Goal: Task Accomplishment & Management: Use online tool/utility

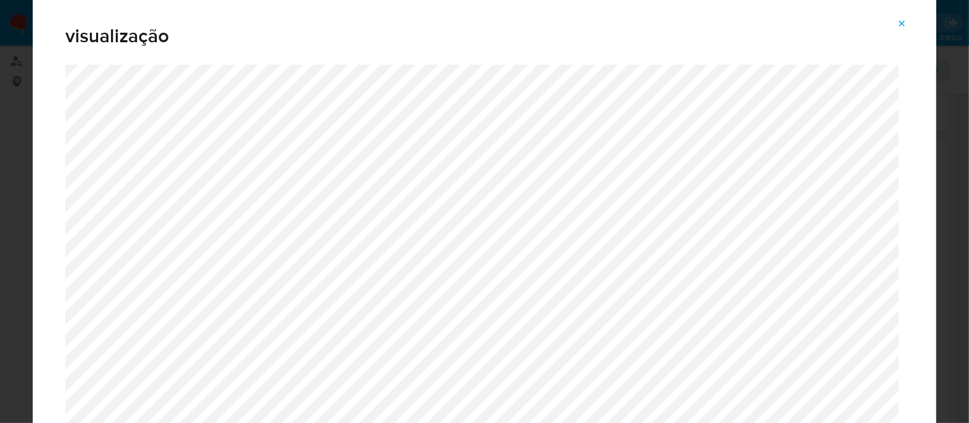
scroll to position [151, 0]
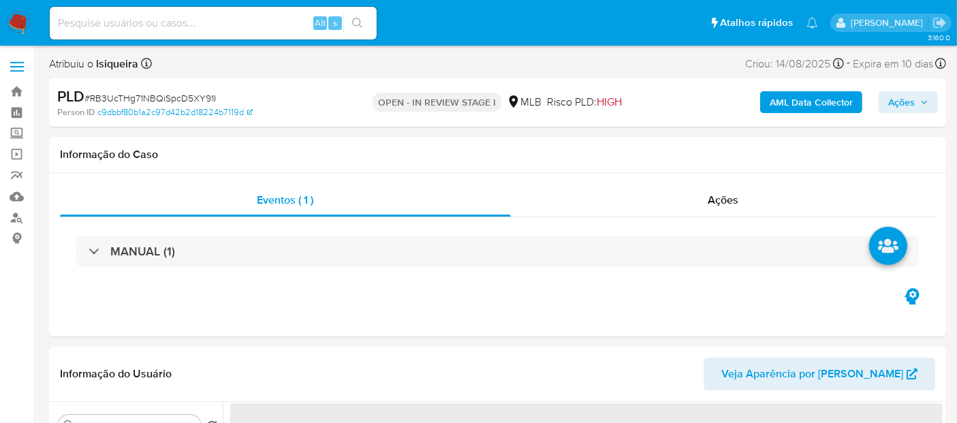
select select "10"
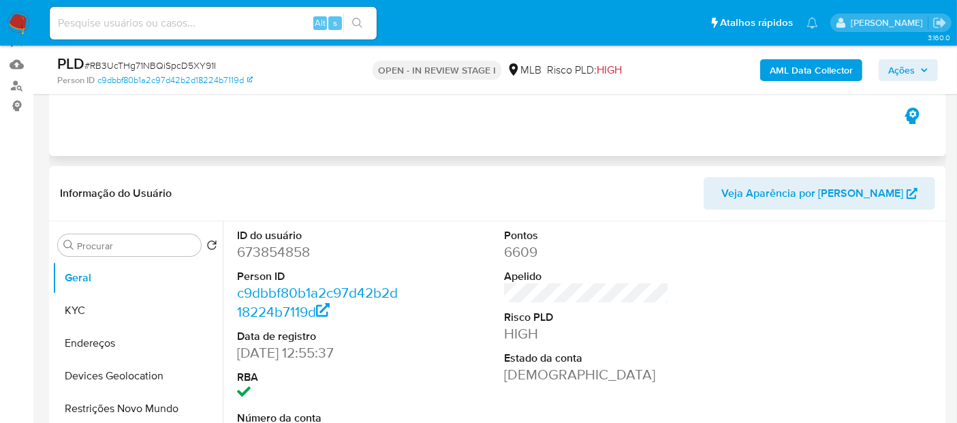
scroll to position [151, 0]
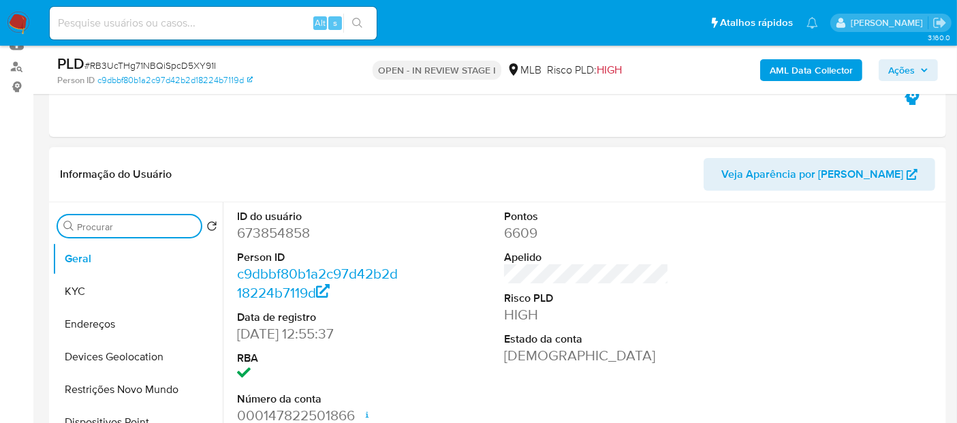
click at [127, 225] on input "Procurar" at bounding box center [136, 227] width 119 height 12
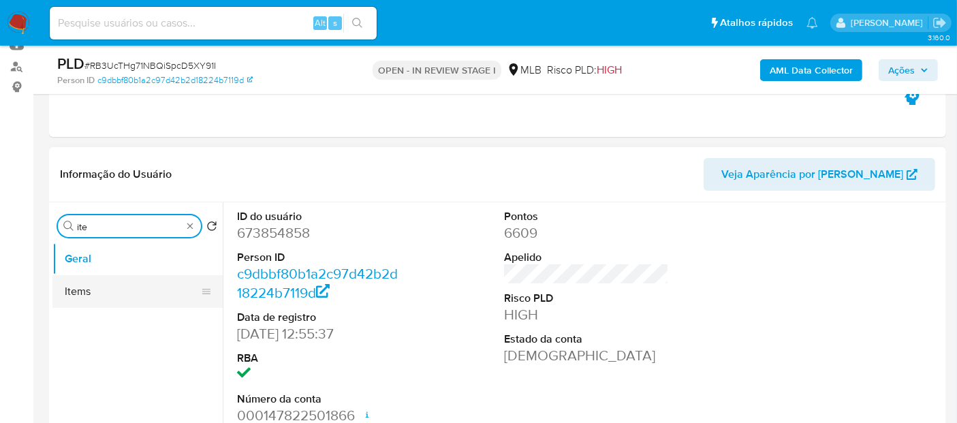
type input "ite"
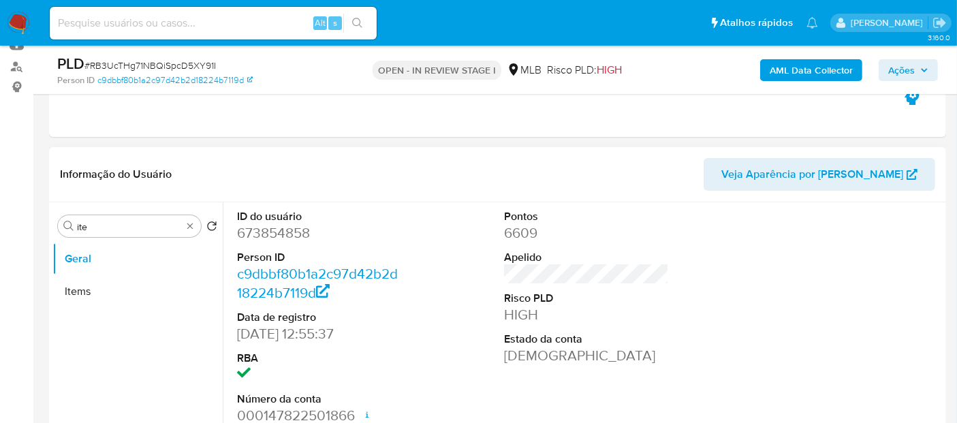
click at [108, 292] on button "Items" at bounding box center [137, 291] width 170 height 33
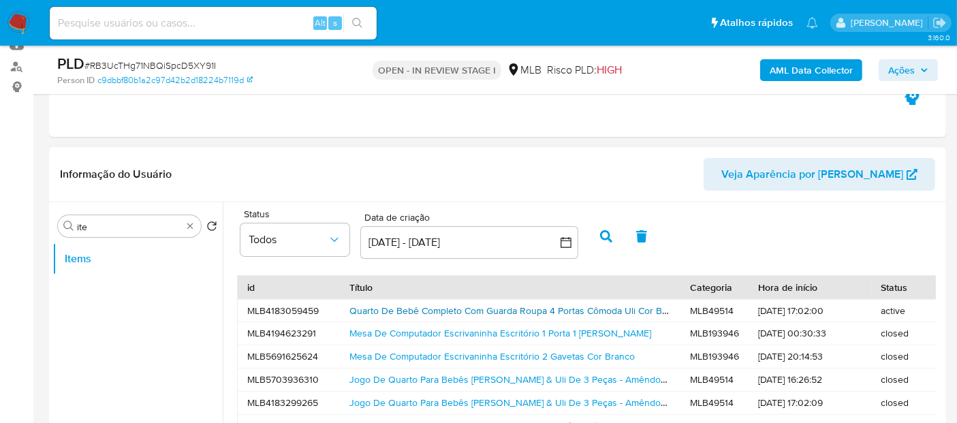
click at [593, 304] on link "Quarto De Bebê Completo Com Guarda Roupa 4 Portas Cômoda Uli Cor Branco Brilho" at bounding box center [531, 311] width 364 height 14
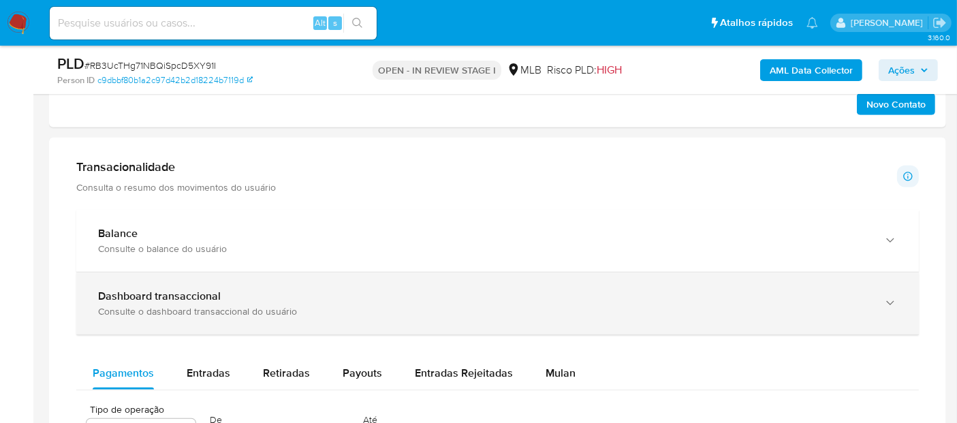
scroll to position [908, 0]
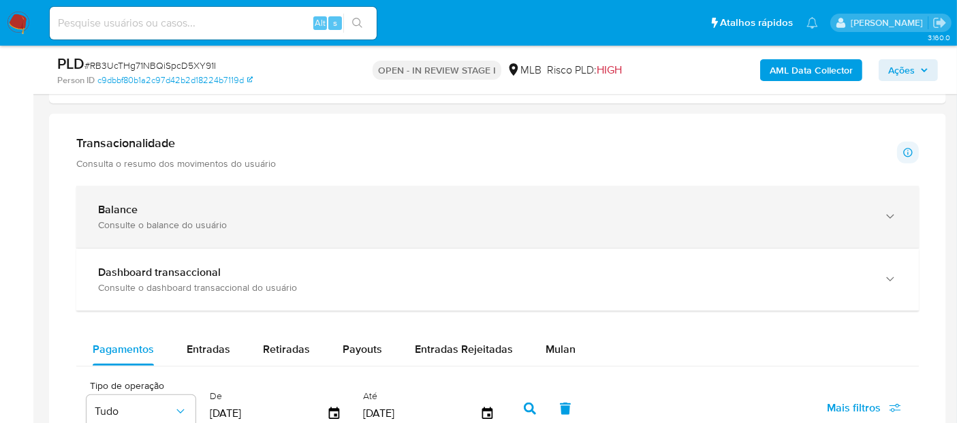
click at [515, 219] on div "Consulte o balance do usuário" at bounding box center [484, 225] width 772 height 12
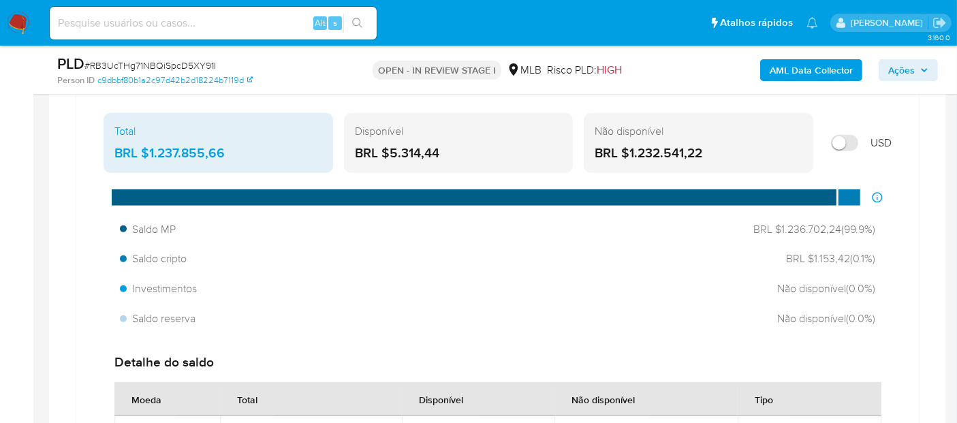
scroll to position [984, 0]
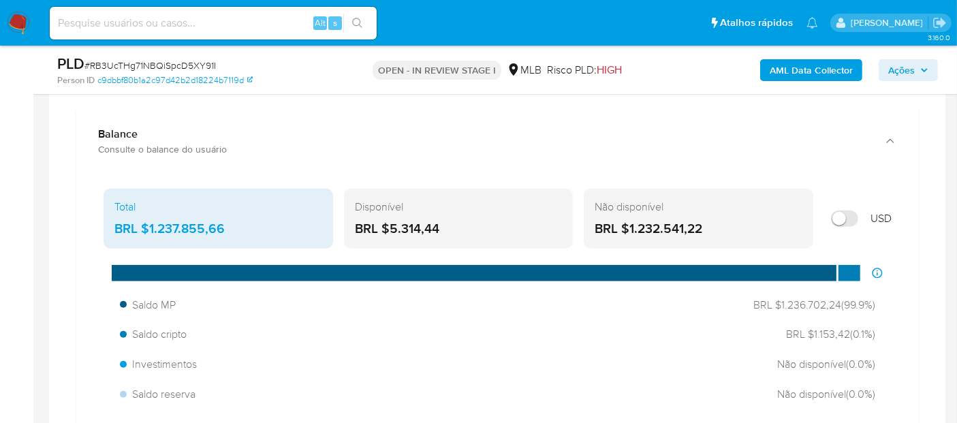
drag, startPoint x: 237, startPoint y: 224, endPoint x: 150, endPoint y: 230, distance: 87.4
click at [150, 230] on div "BRL $1.237.855,66" at bounding box center [218, 229] width 208 height 18
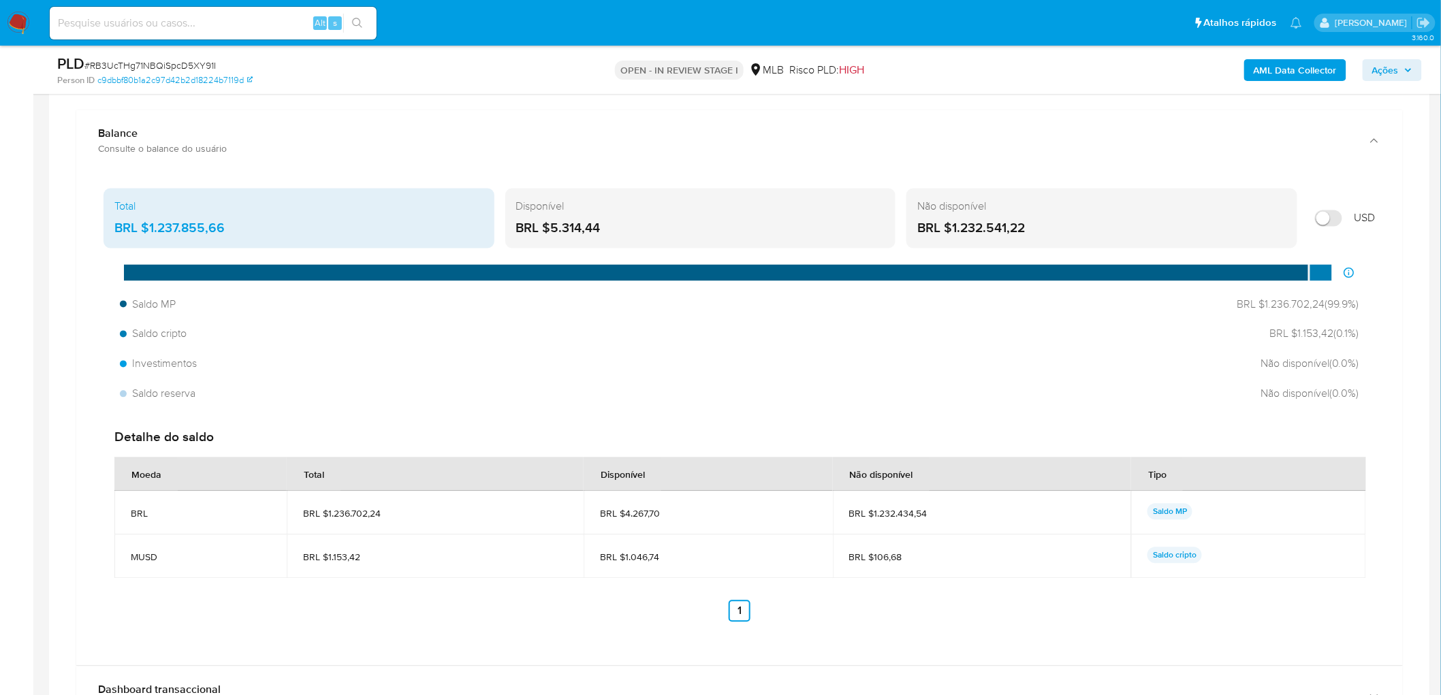
scroll to position [0, 0]
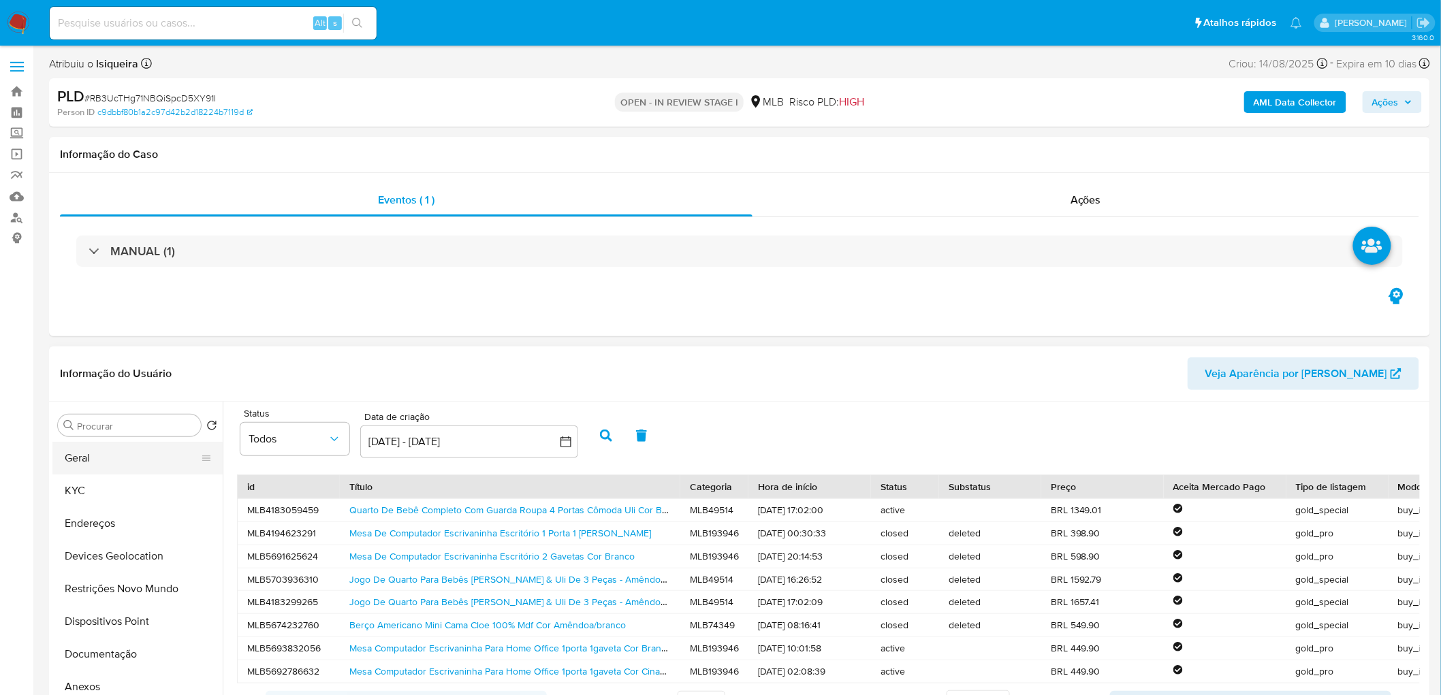
click at [107, 422] on button "Geral" at bounding box center [131, 458] width 159 height 33
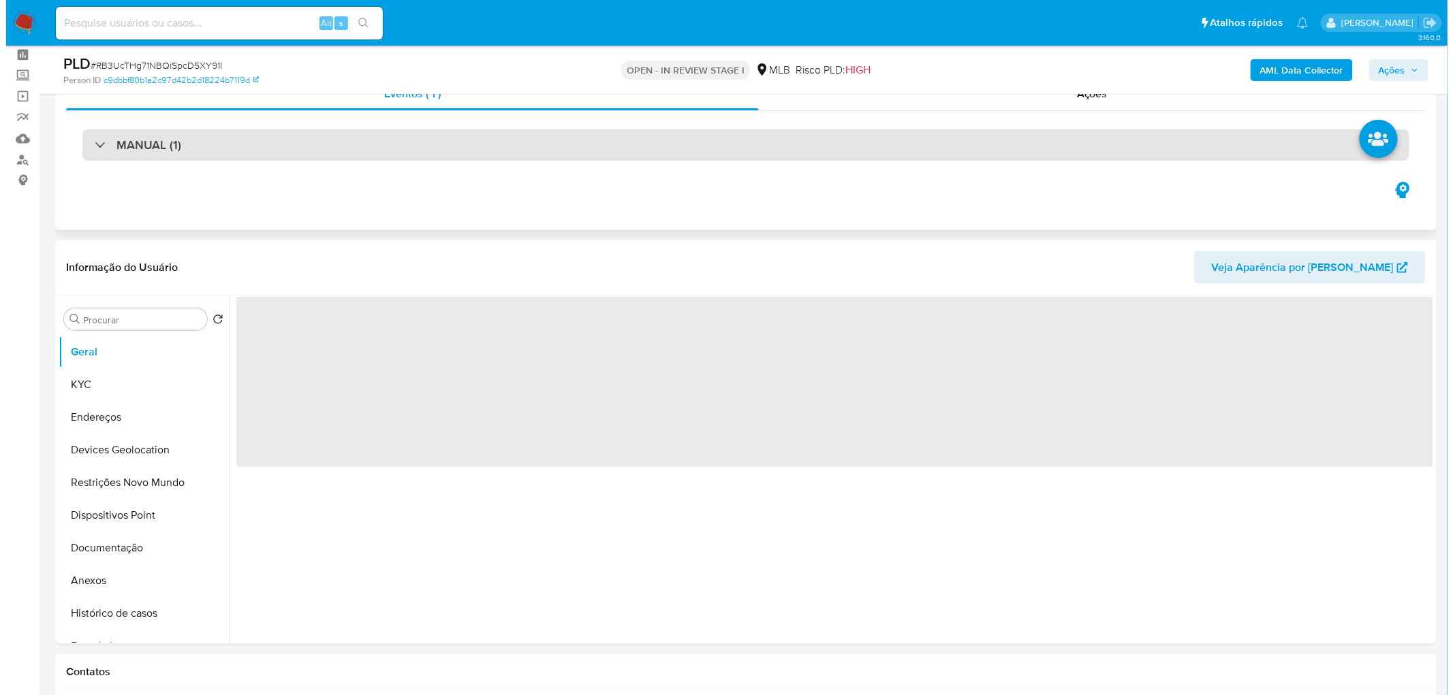
scroll to position [76, 0]
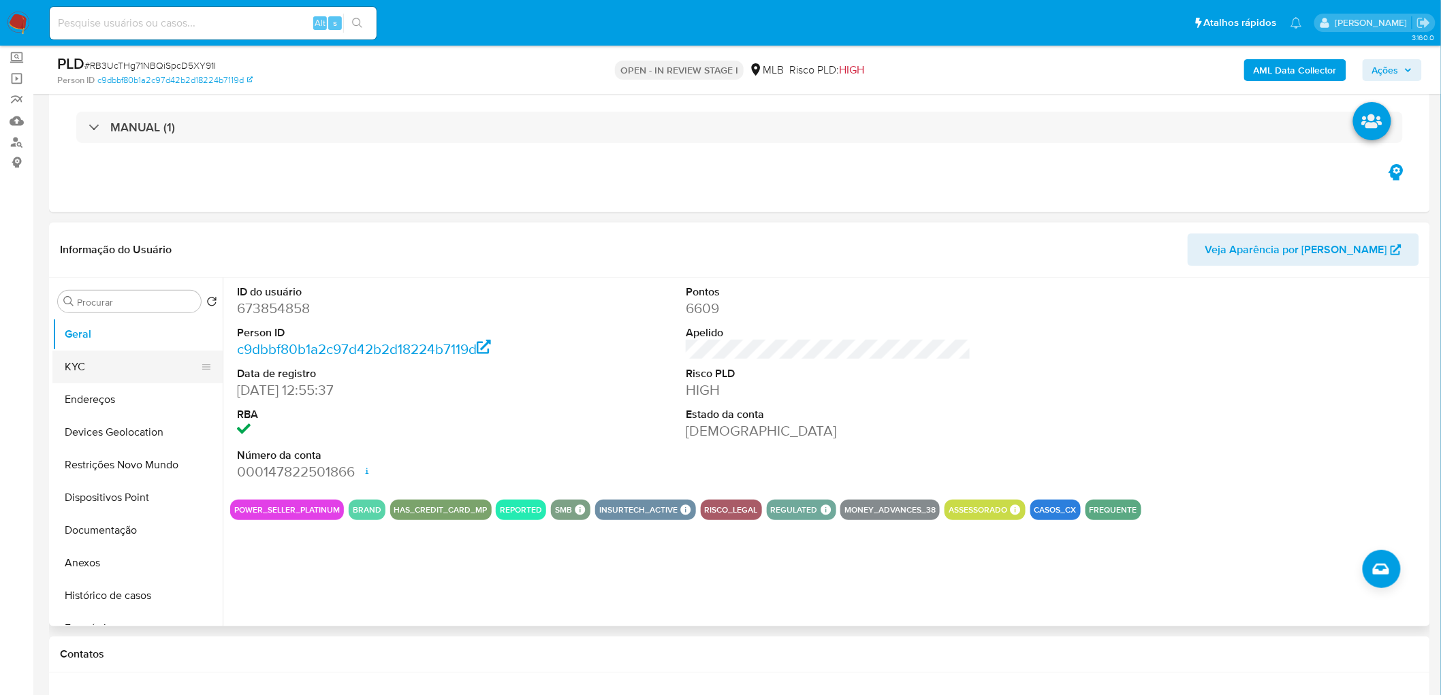
click at [108, 366] on button "KYC" at bounding box center [131, 367] width 159 height 33
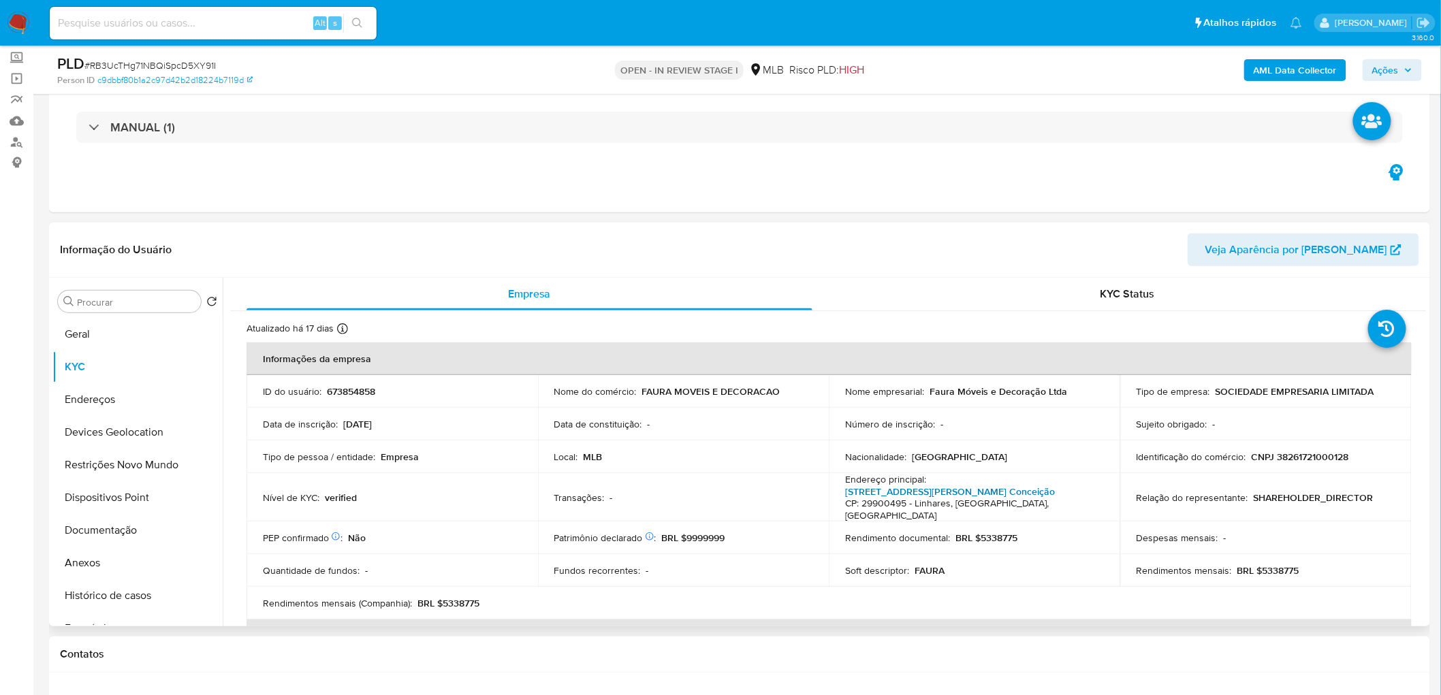
click at [876, 422] on link "[STREET_ADDRESS][PERSON_NAME] Conceição" at bounding box center [950, 492] width 210 height 14
click at [91, 401] on button "Endereços" at bounding box center [131, 399] width 159 height 33
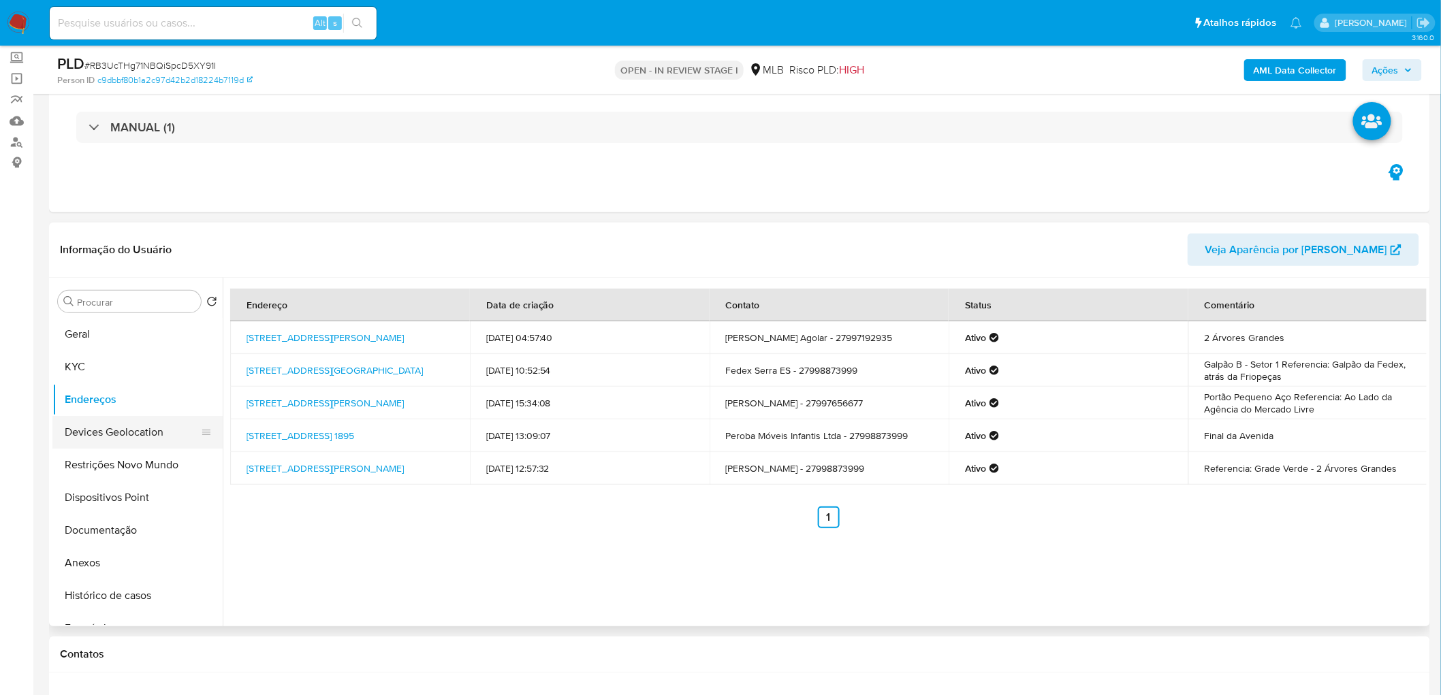
click at [89, 422] on button "Devices Geolocation" at bounding box center [131, 432] width 159 height 33
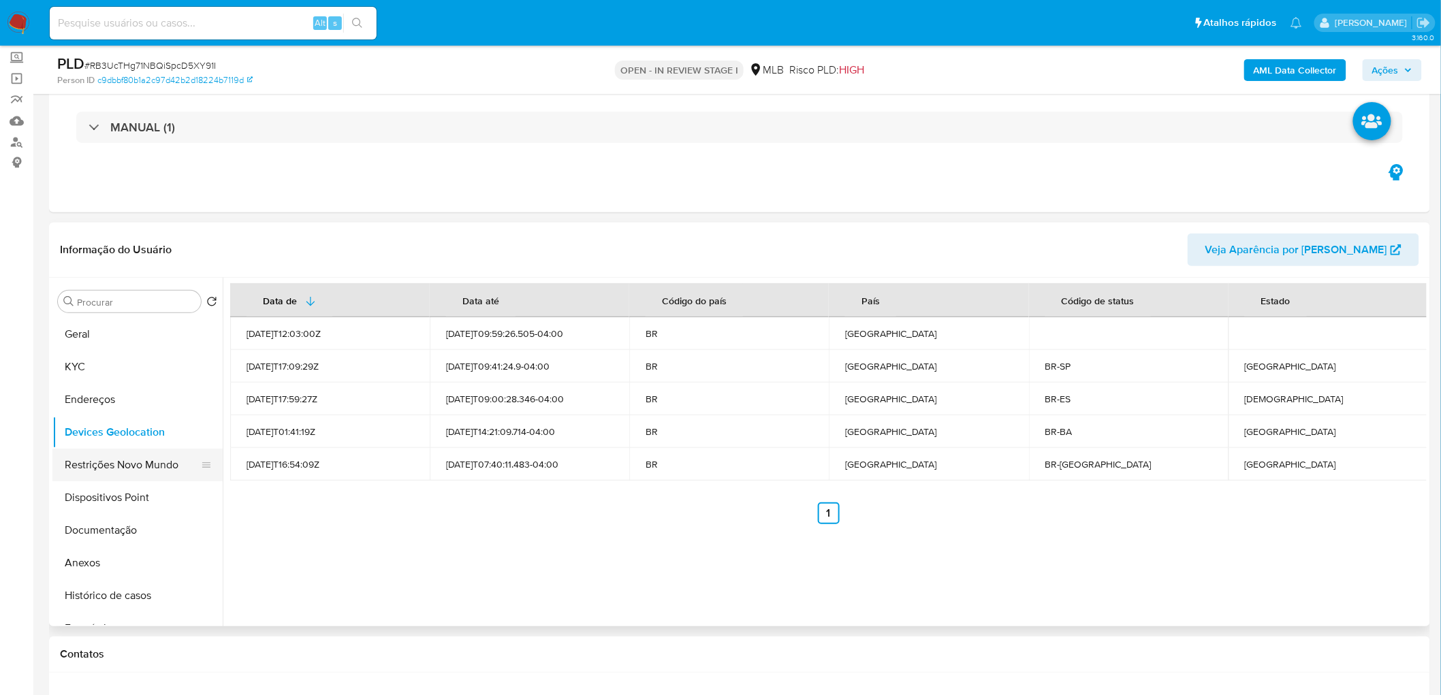
drag, startPoint x: 162, startPoint y: 465, endPoint x: 22, endPoint y: 482, distance: 141.3
click at [160, 422] on button "Restrições Novo Mundo" at bounding box center [137, 465] width 170 height 33
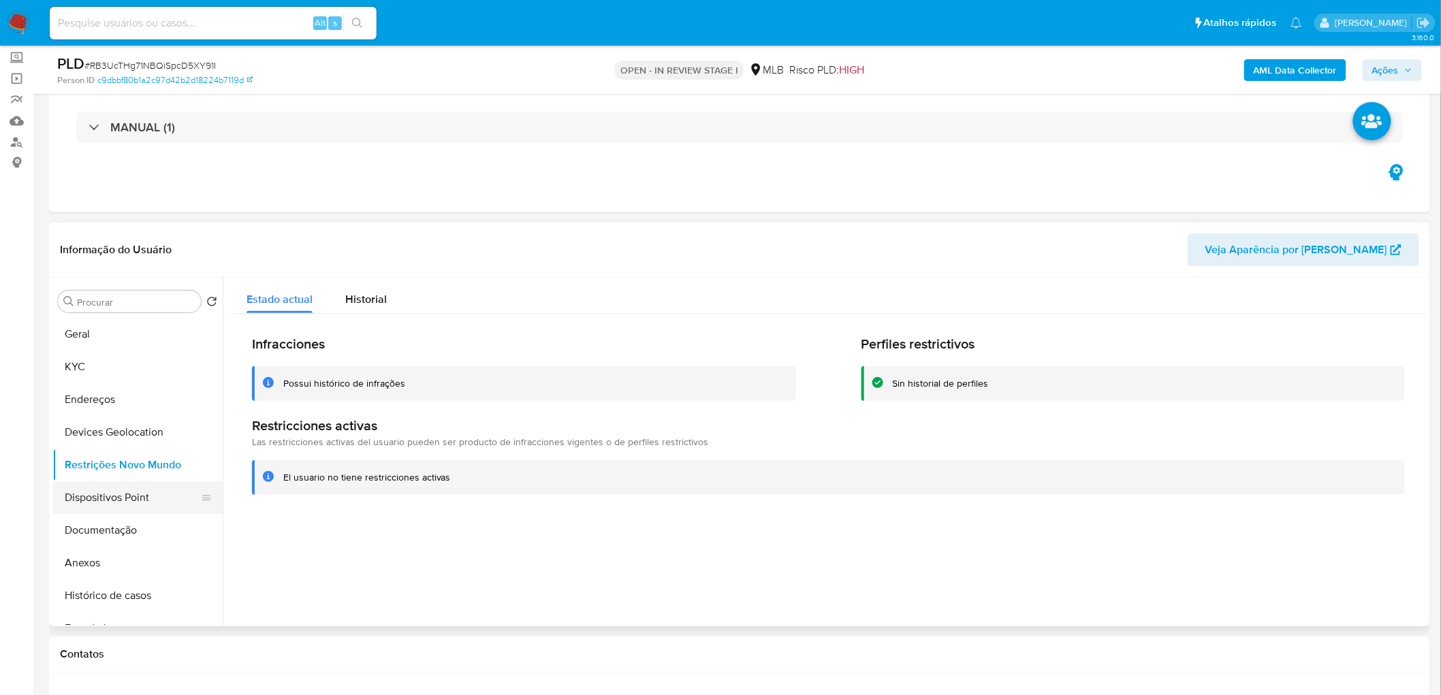
click at [104, 422] on button "Dispositivos Point" at bounding box center [131, 498] width 159 height 33
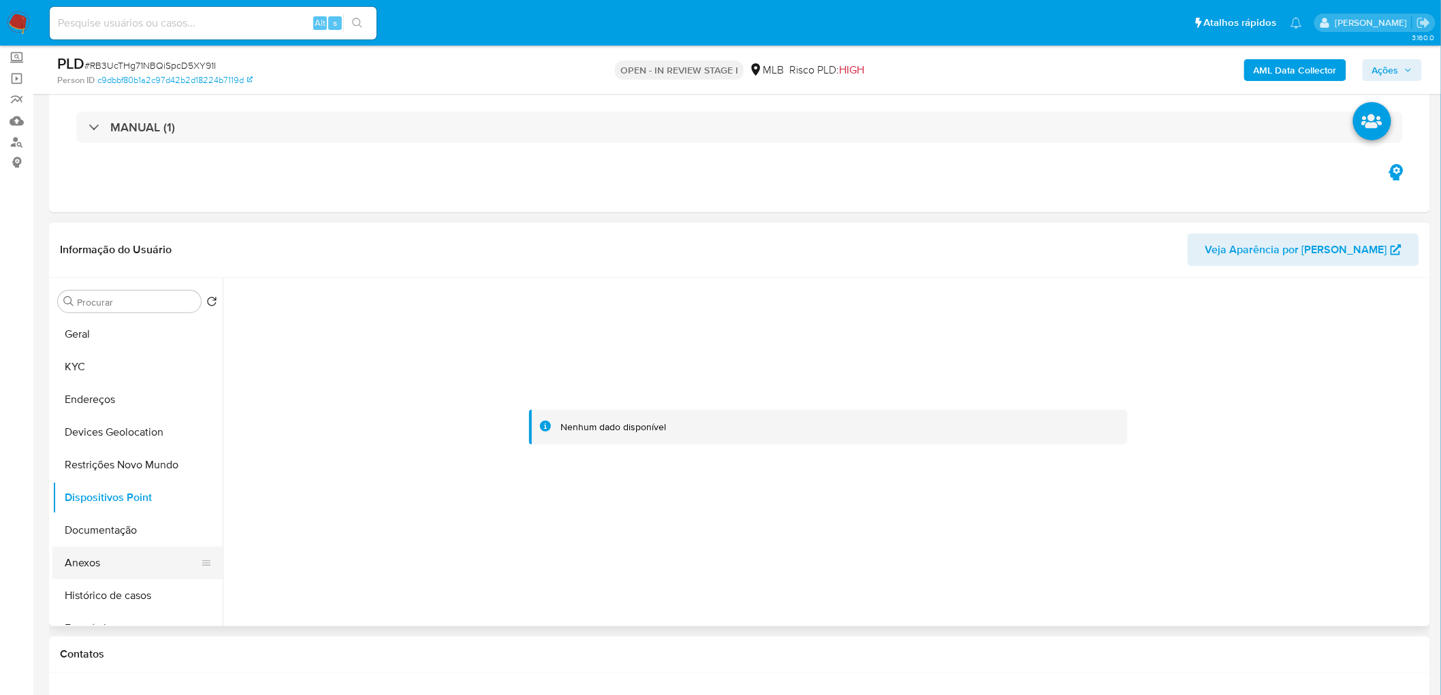
click at [108, 422] on button "Anexos" at bounding box center [131, 563] width 159 height 33
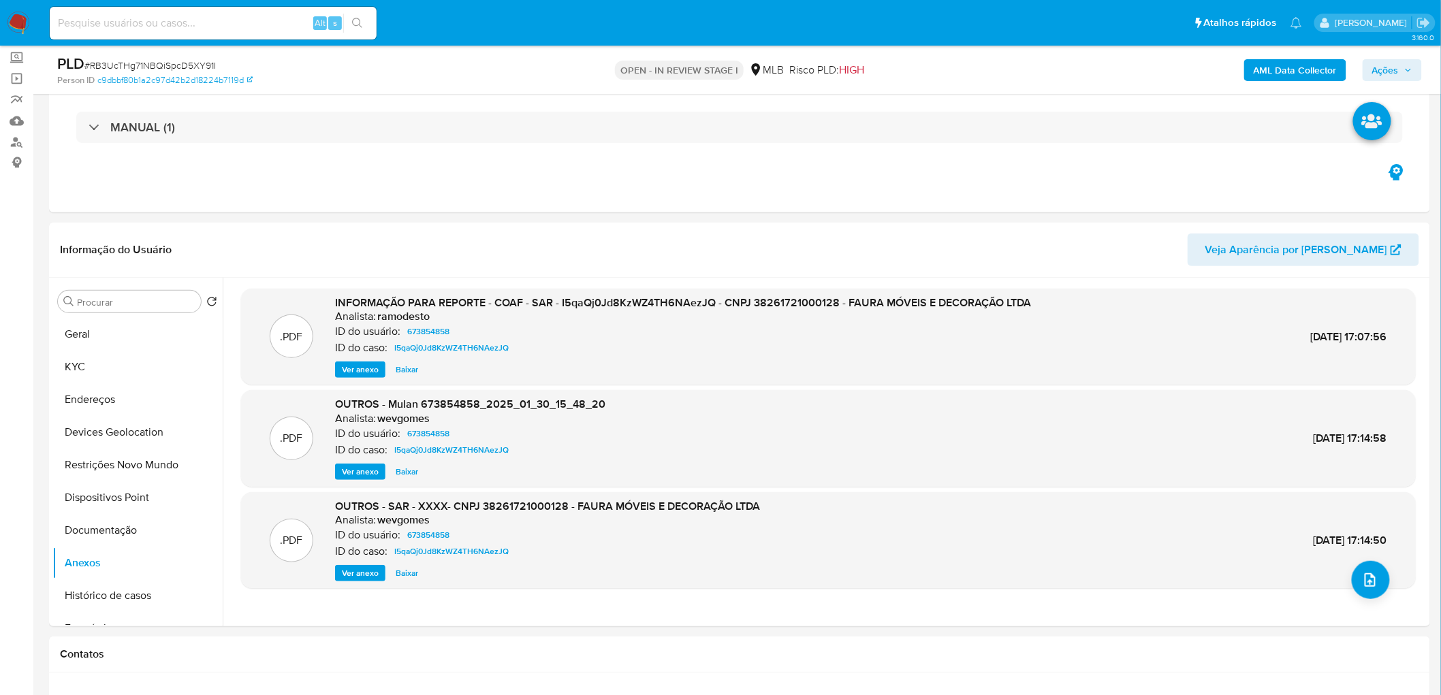
click at [968, 69] on b "AML Data Collector" at bounding box center [1295, 70] width 83 height 22
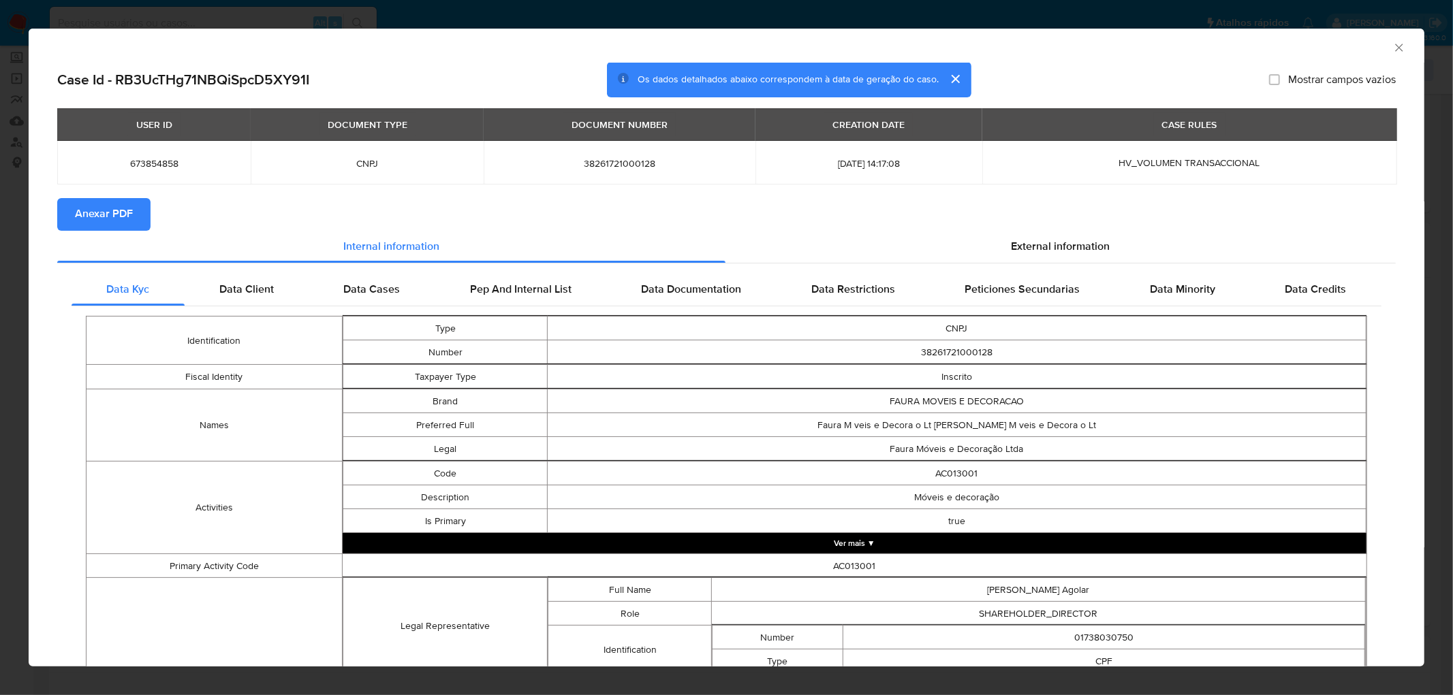
click at [101, 208] on span "Anexar PDF" at bounding box center [104, 215] width 58 height 30
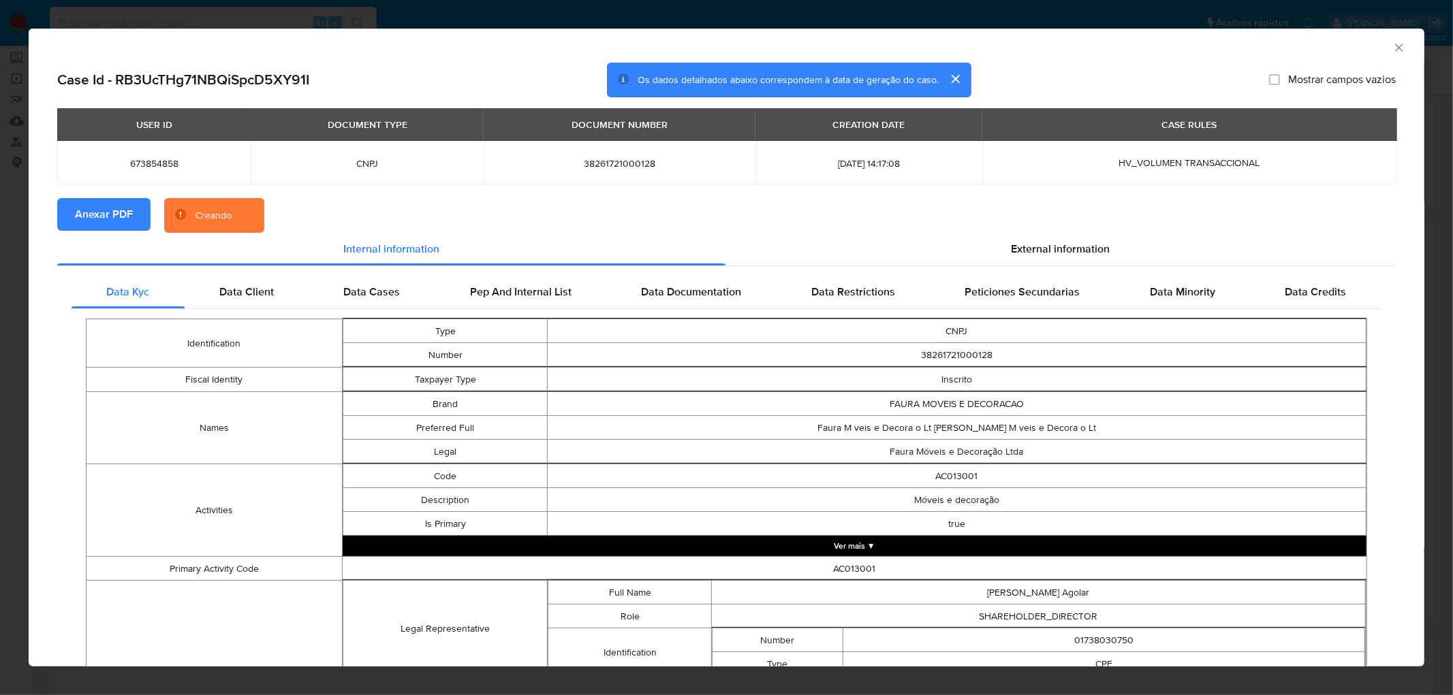
click at [968, 43] on icon "Fechar a janela" at bounding box center [1399, 48] width 14 height 14
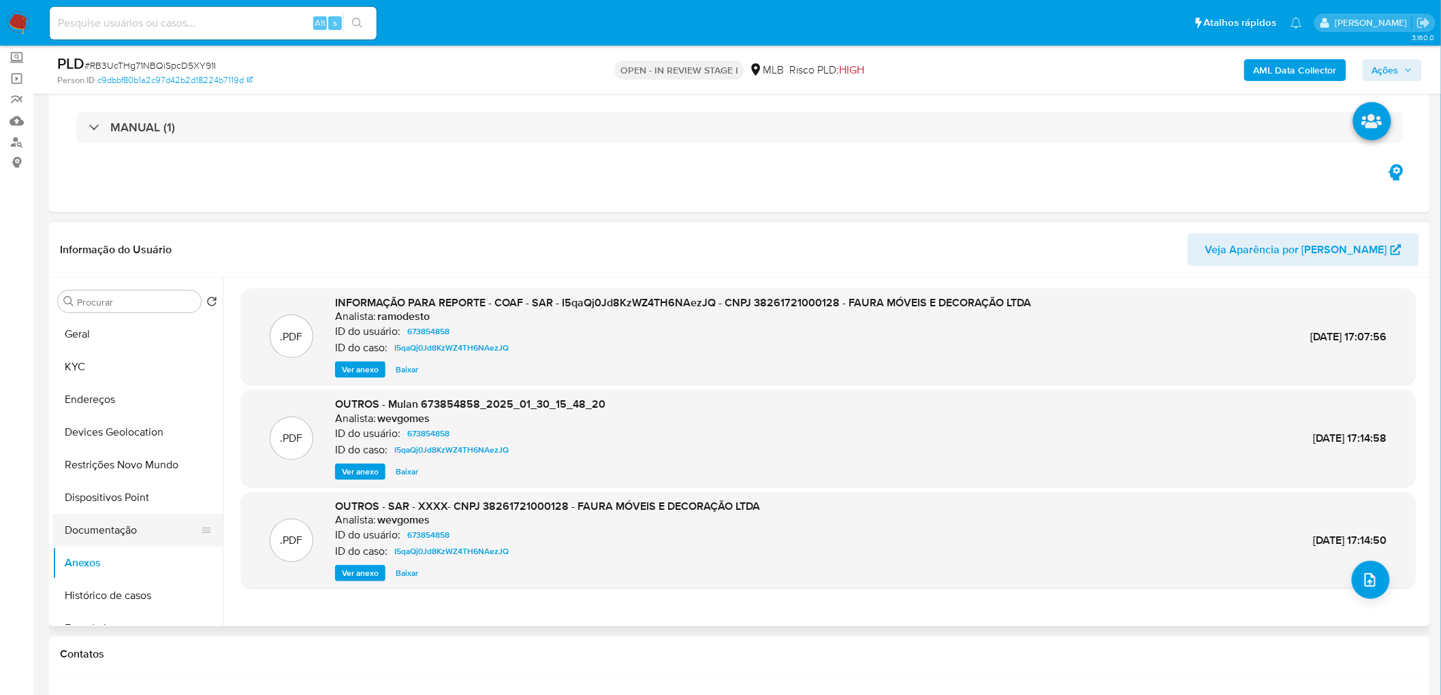
click at [128, 422] on button "Documentação" at bounding box center [131, 530] width 159 height 33
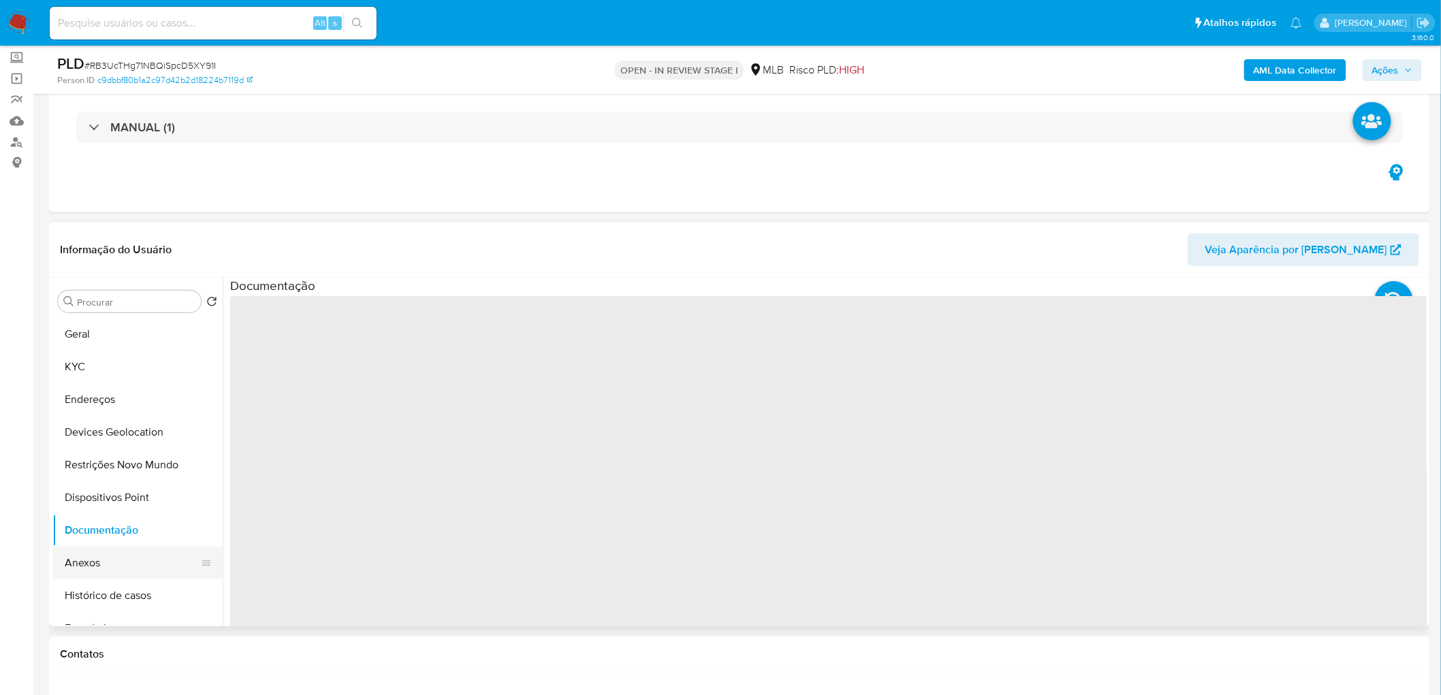
click at [104, 422] on button "Anexos" at bounding box center [131, 563] width 159 height 33
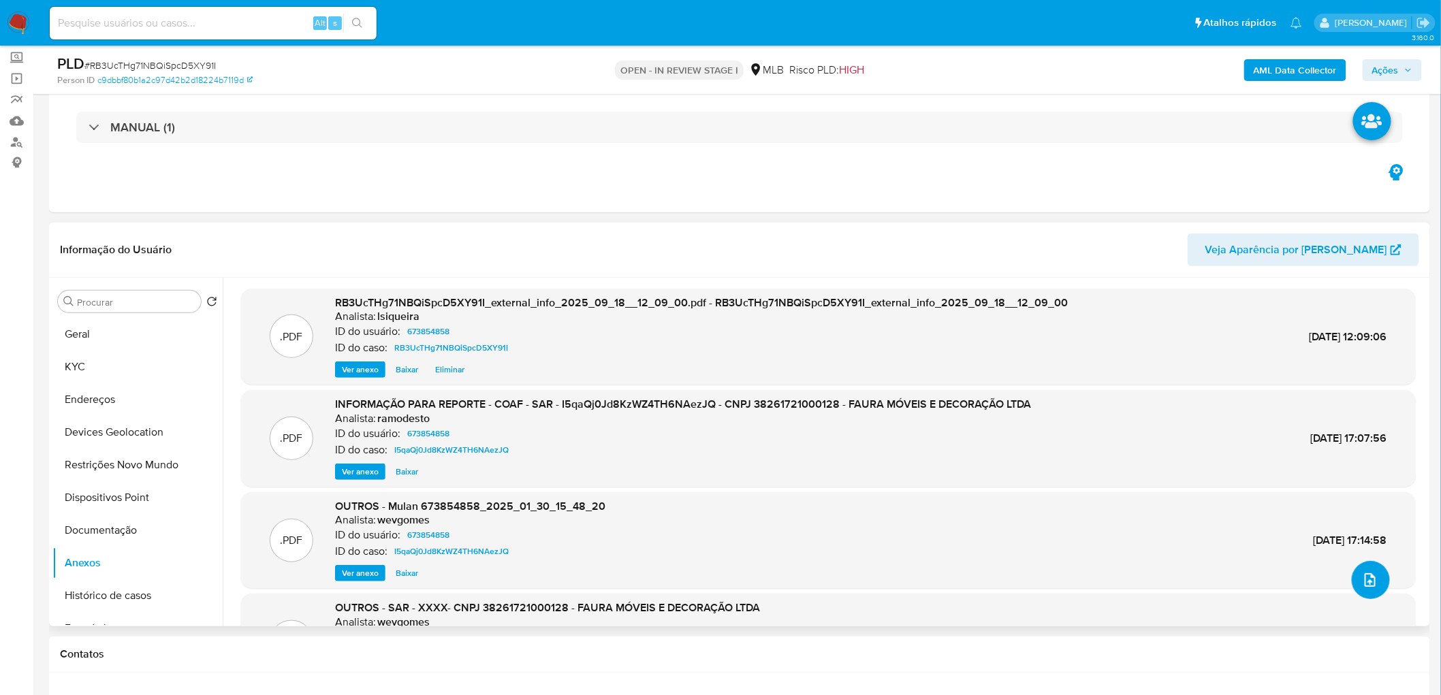
click at [968, 422] on icon "upload-file" at bounding box center [1370, 580] width 16 height 16
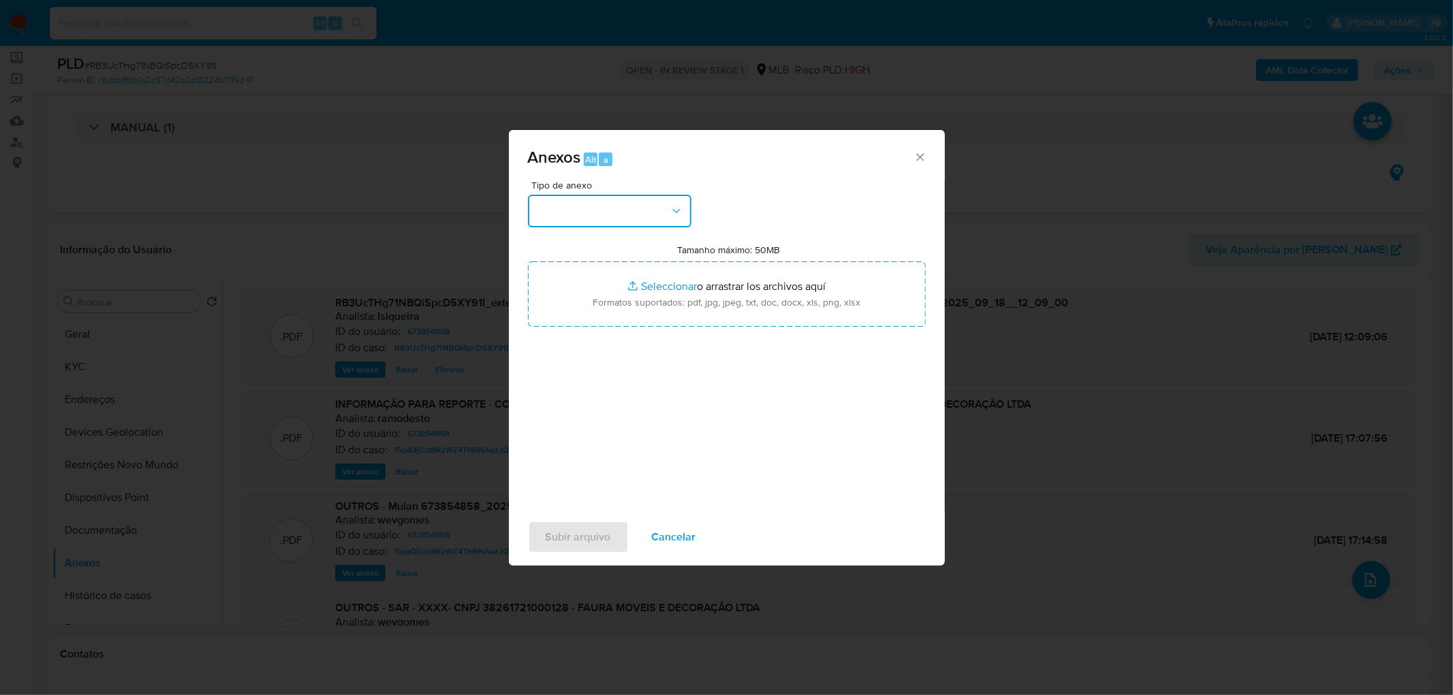
click at [675, 223] on button "button" at bounding box center [609, 211] width 163 height 33
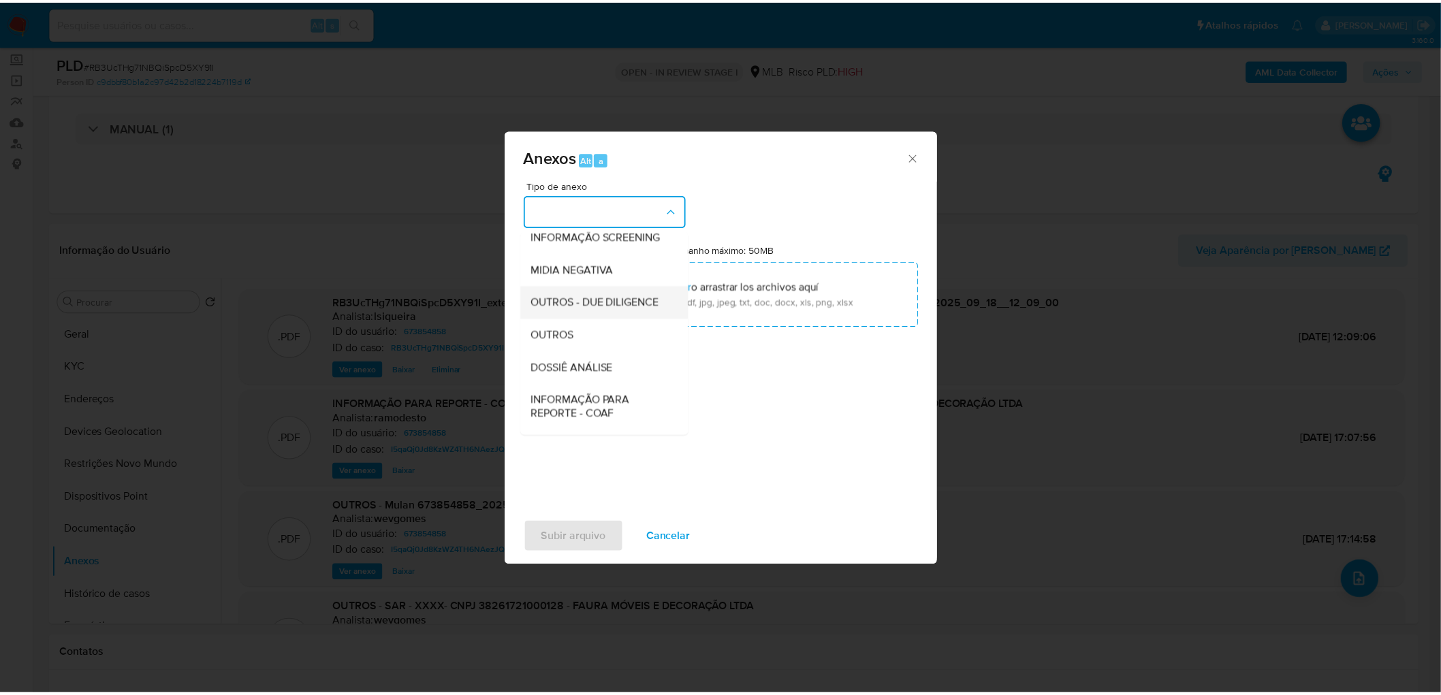
scroll to position [151, 0]
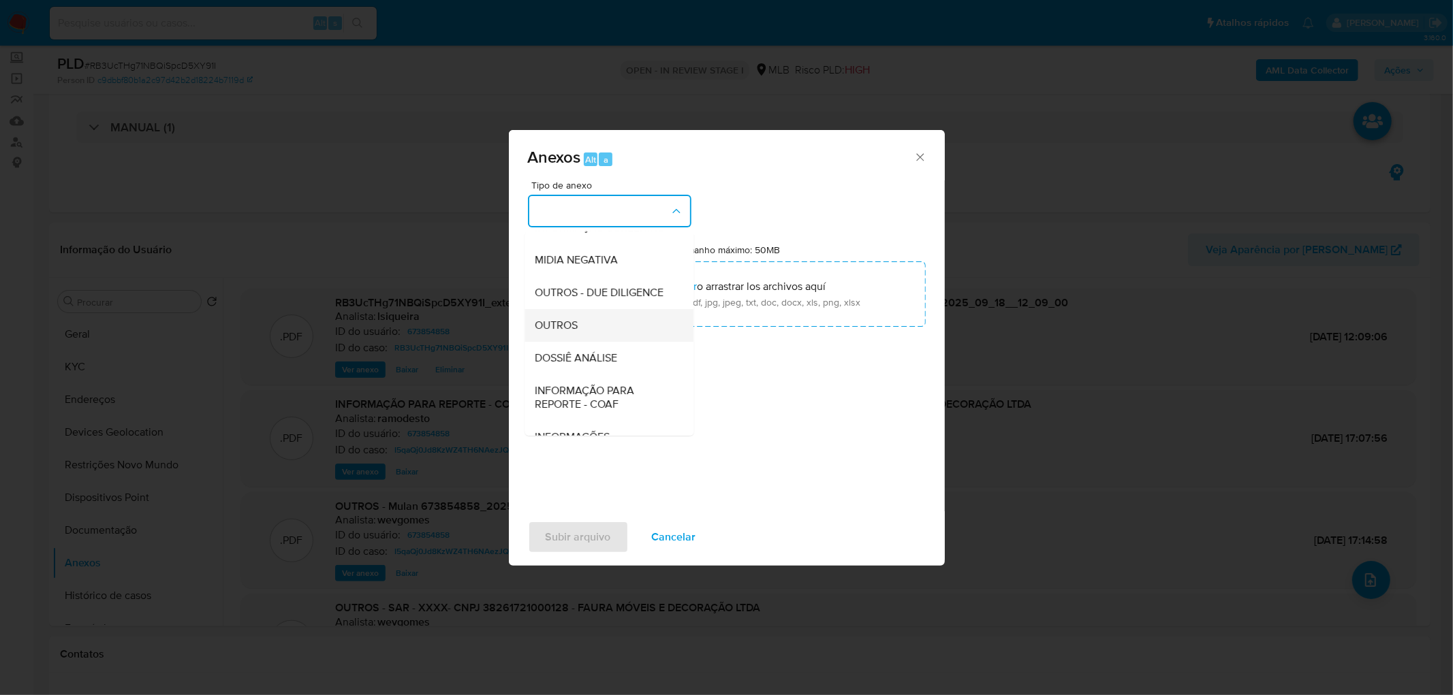
click at [582, 342] on div "OUTROS" at bounding box center [604, 325] width 139 height 33
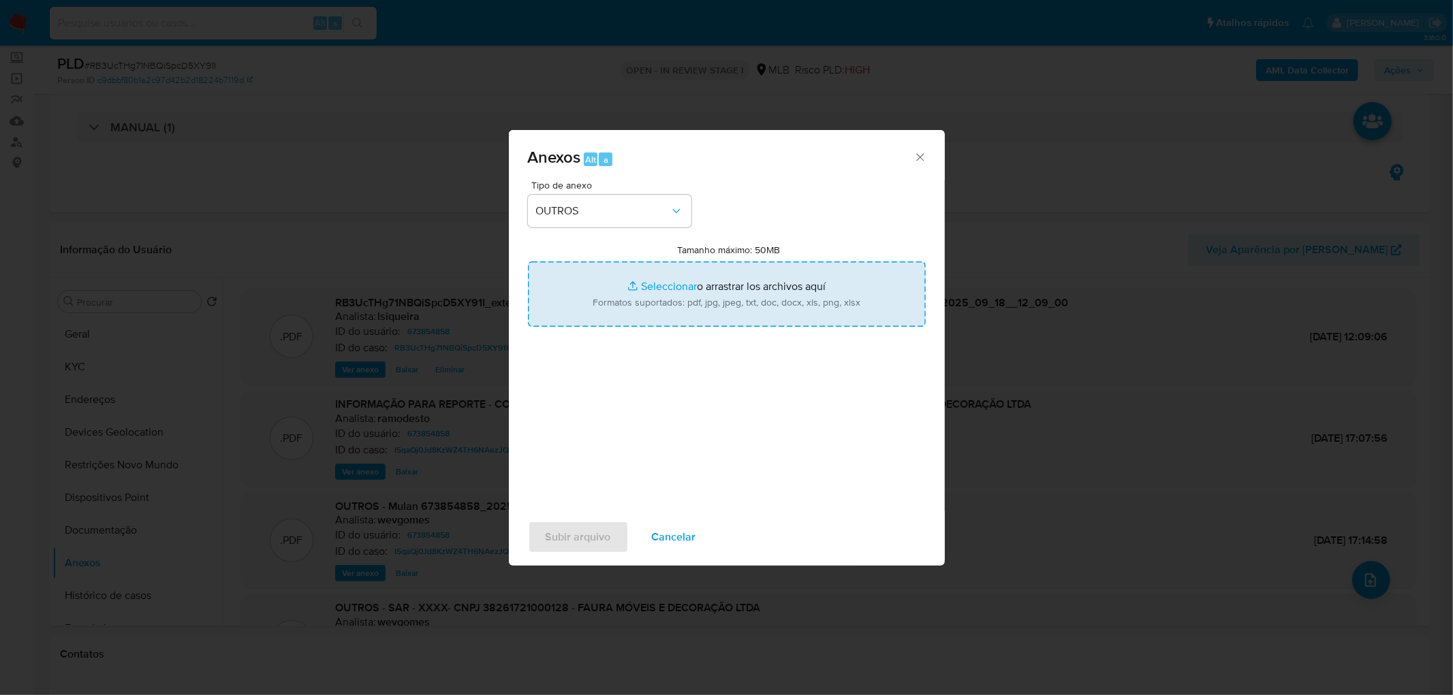
click at [653, 291] on input "Tamanho máximo: 50MB Seleccionar archivos" at bounding box center [727, 294] width 398 height 65
type input "C:\fakepath\Mulan 673854858_2025_09_18_07_54_13.xlsx"
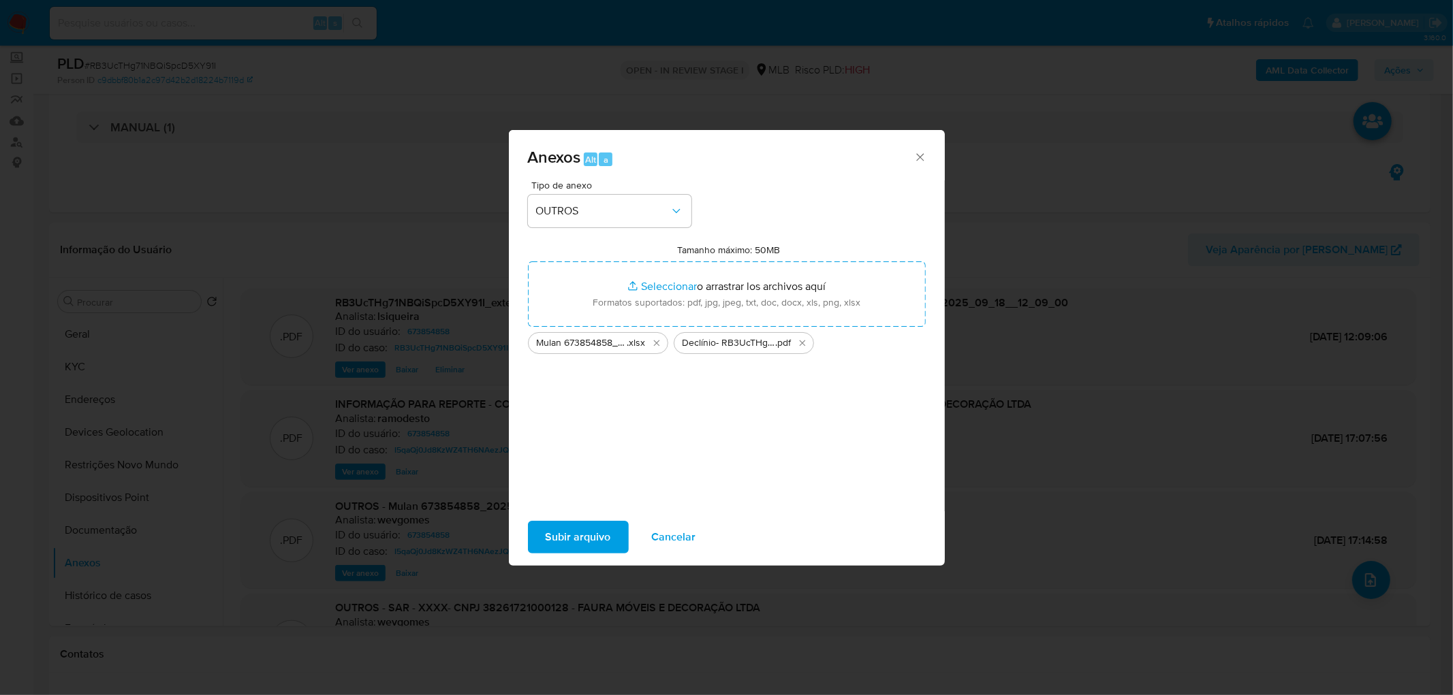
drag, startPoint x: 653, startPoint y: 291, endPoint x: 583, endPoint y: 535, distance: 253.6
click at [583, 422] on span "Subir arquivo" at bounding box center [578, 537] width 65 height 30
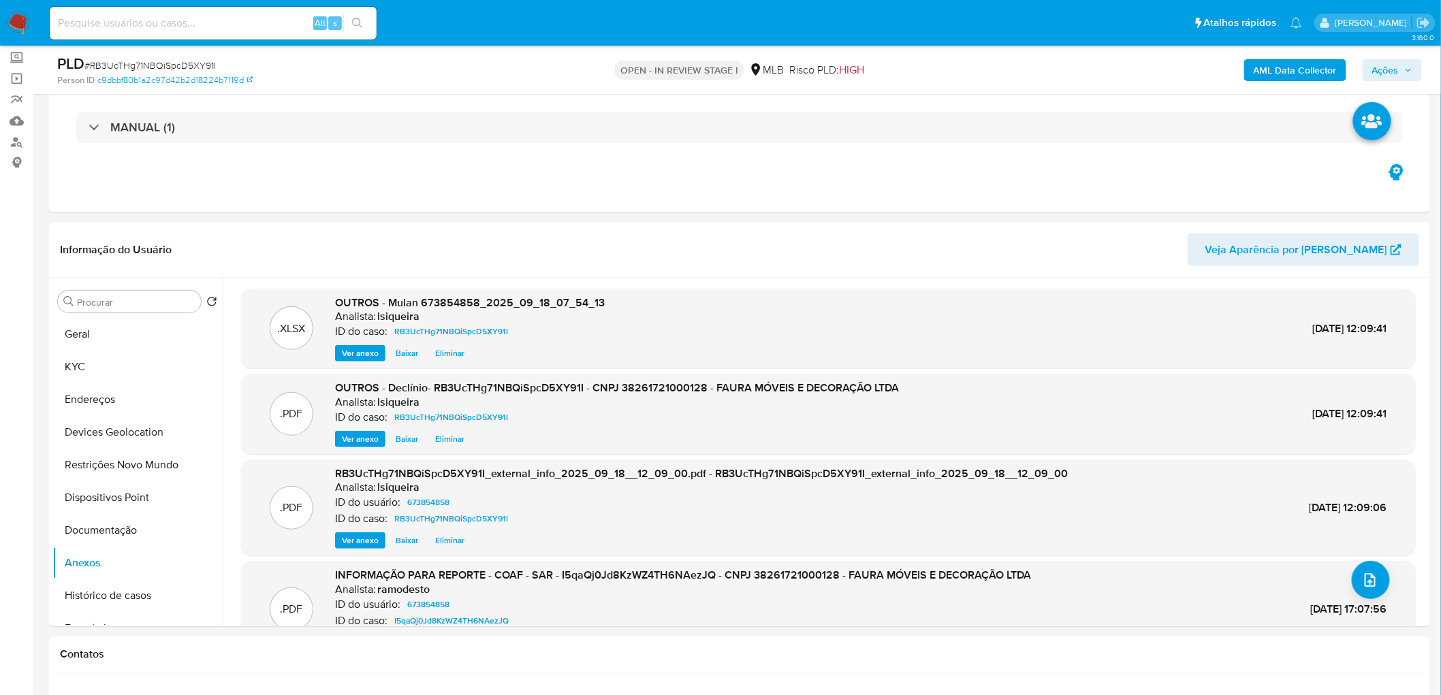
click at [968, 65] on button "Ações" at bounding box center [1392, 70] width 59 height 22
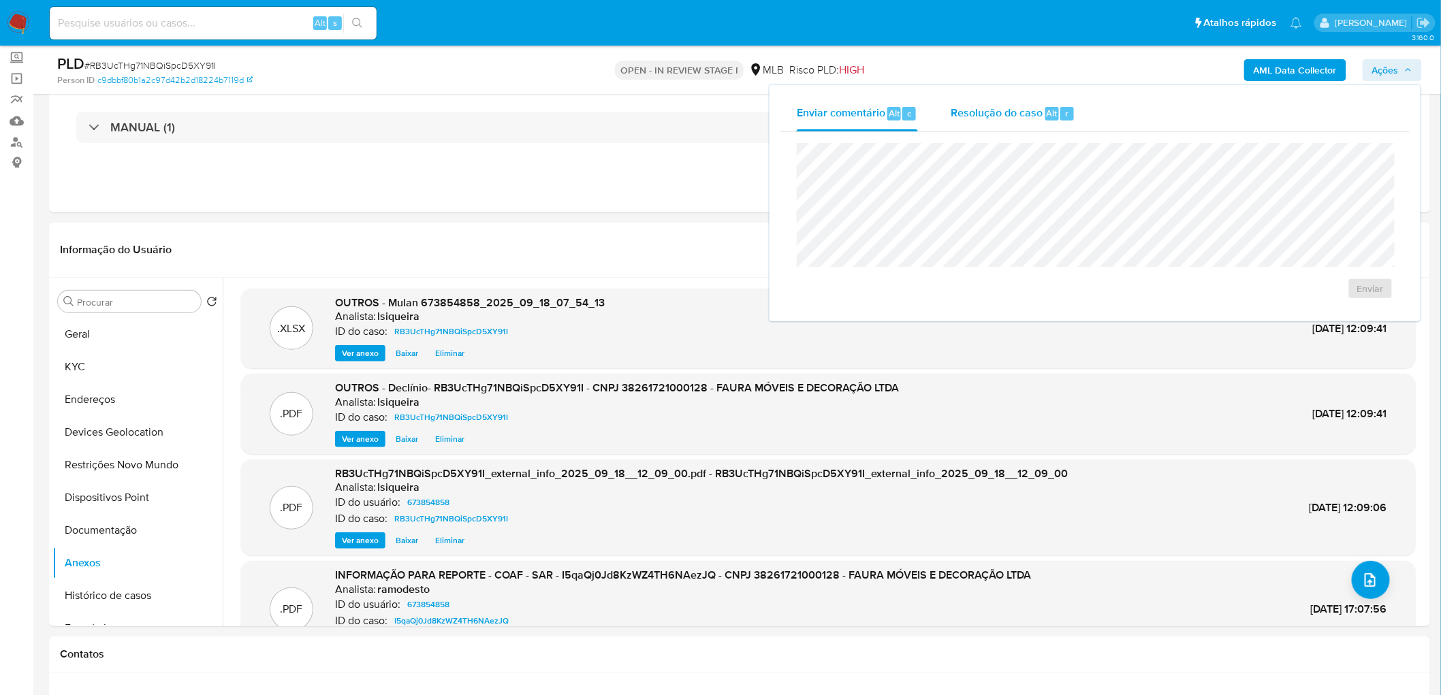
click at [968, 116] on span "Resolução do caso" at bounding box center [997, 113] width 92 height 16
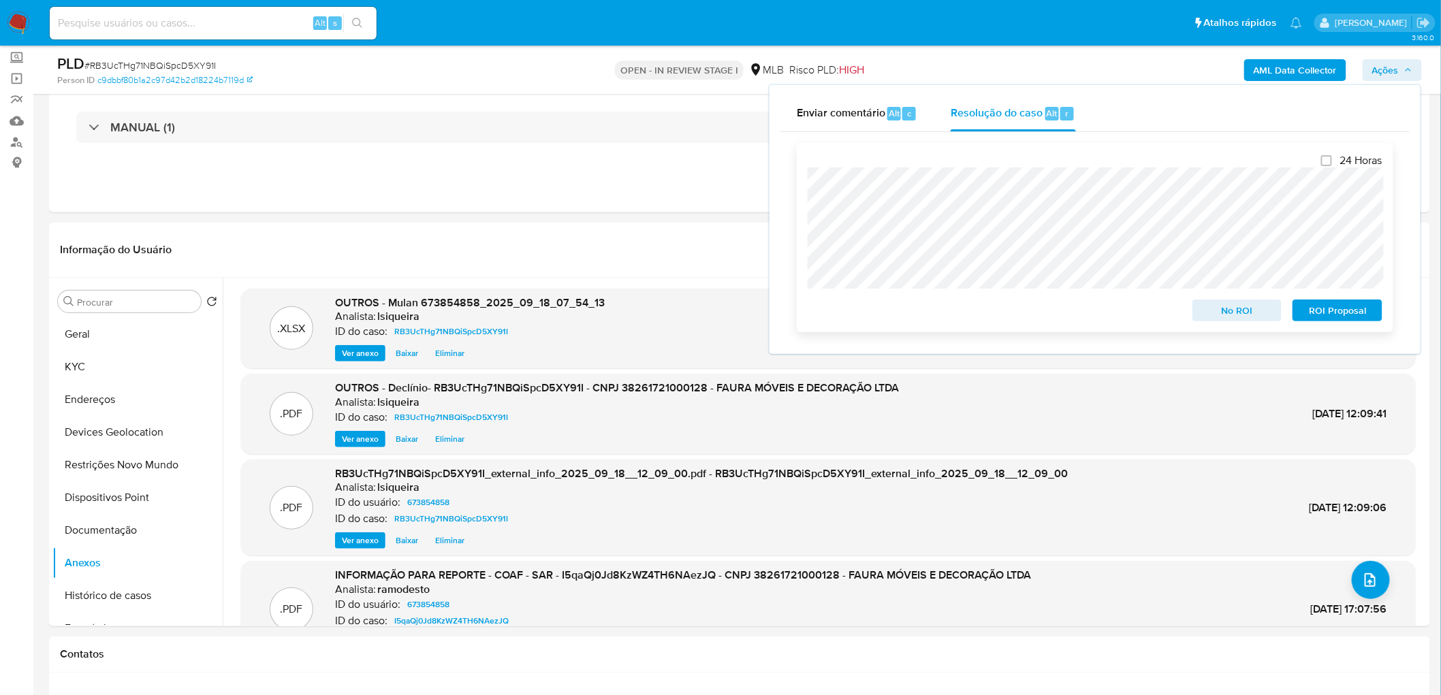
click at [968, 313] on span "No ROI" at bounding box center [1237, 310] width 71 height 19
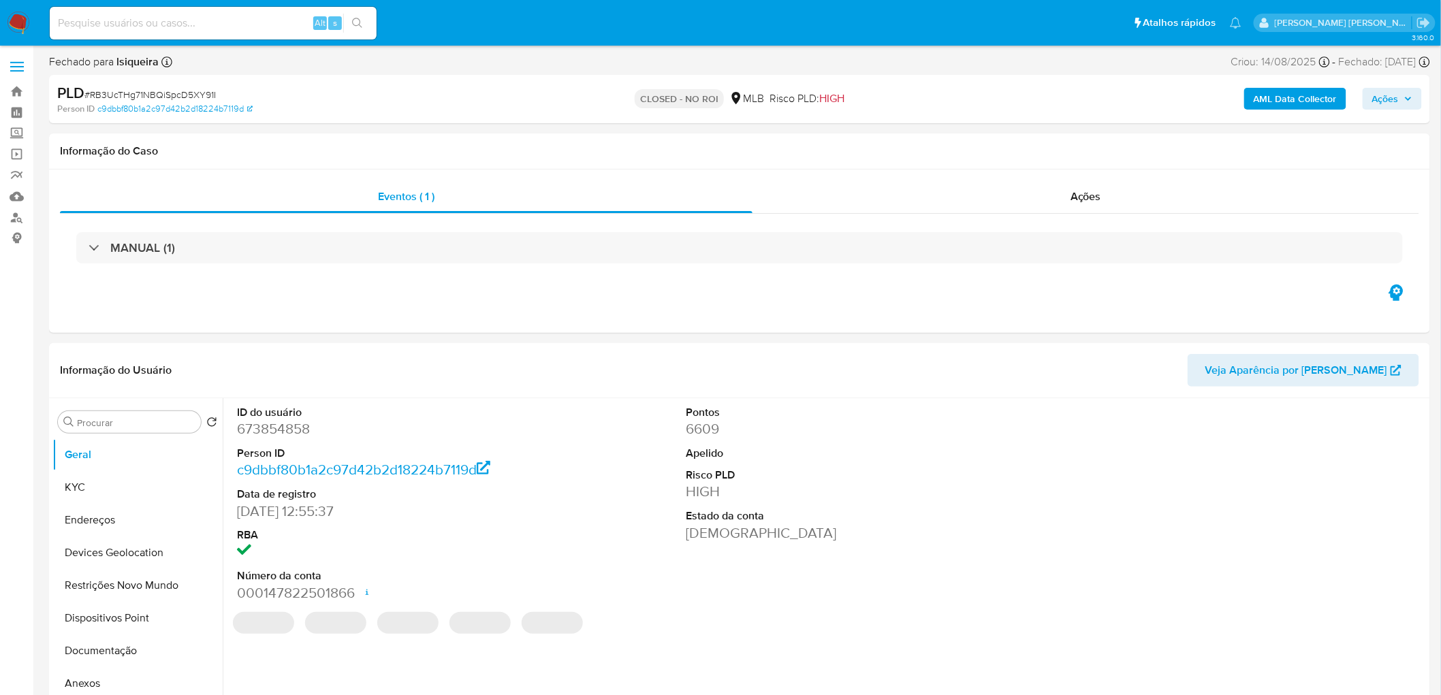
select select "10"
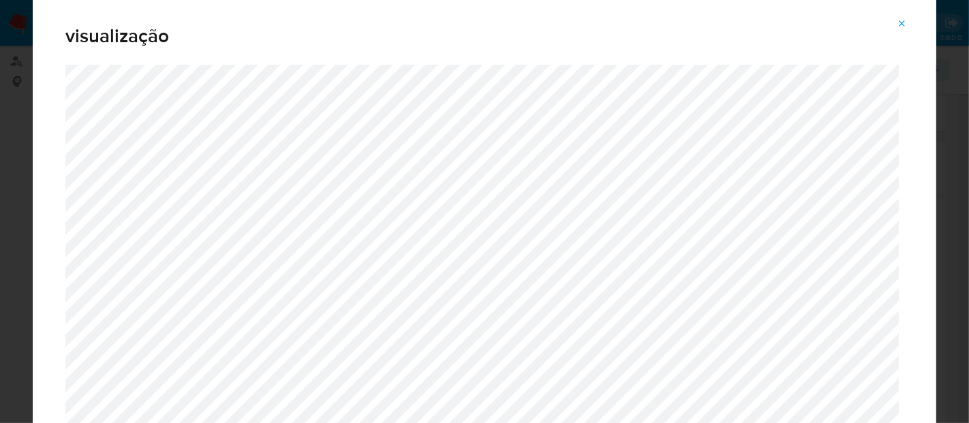
scroll to position [151, 0]
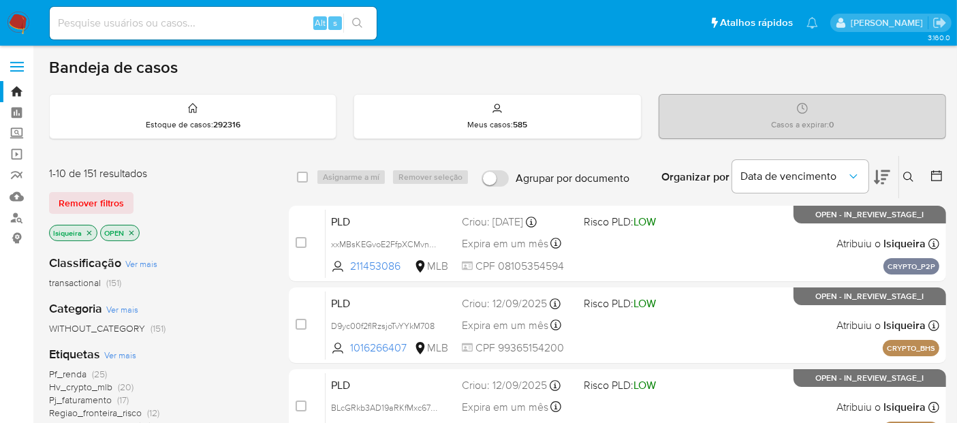
click at [940, 174] on icon at bounding box center [937, 176] width 14 height 14
click at [929, 180] on div at bounding box center [934, 177] width 25 height 42
click at [935, 176] on icon at bounding box center [937, 176] width 14 height 14
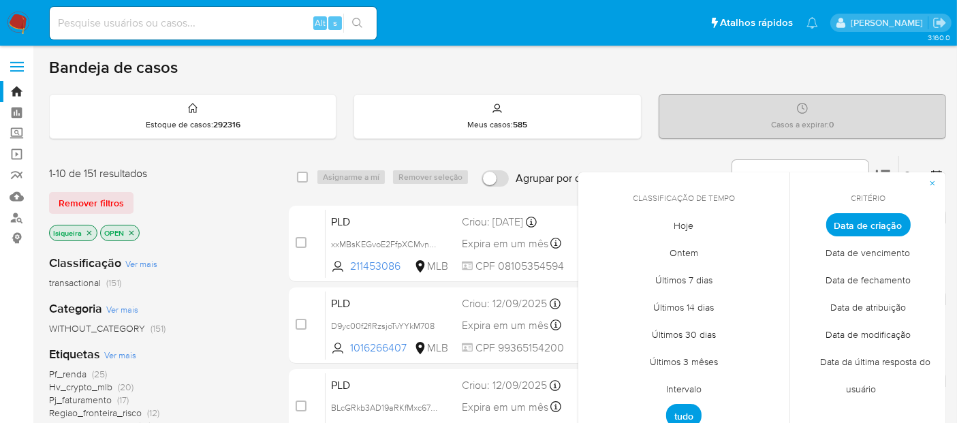
click at [691, 386] on span "Intervalo" at bounding box center [684, 389] width 64 height 28
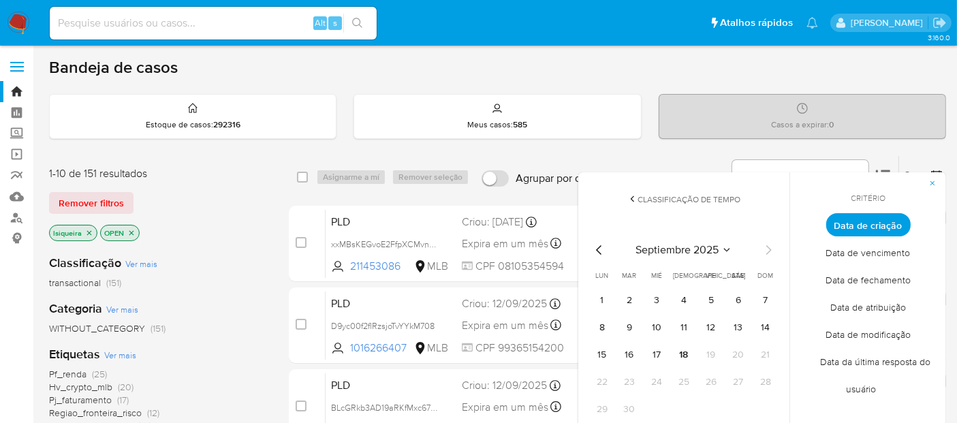
click at [593, 244] on icon "Mes anterior" at bounding box center [599, 250] width 16 height 16
click at [715, 296] on button "1" at bounding box center [711, 300] width 22 height 22
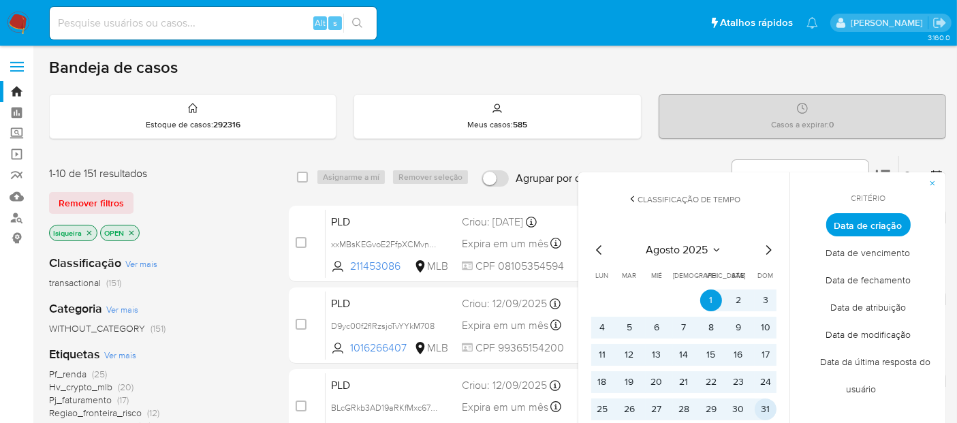
click at [764, 409] on button "31" at bounding box center [766, 409] width 22 height 22
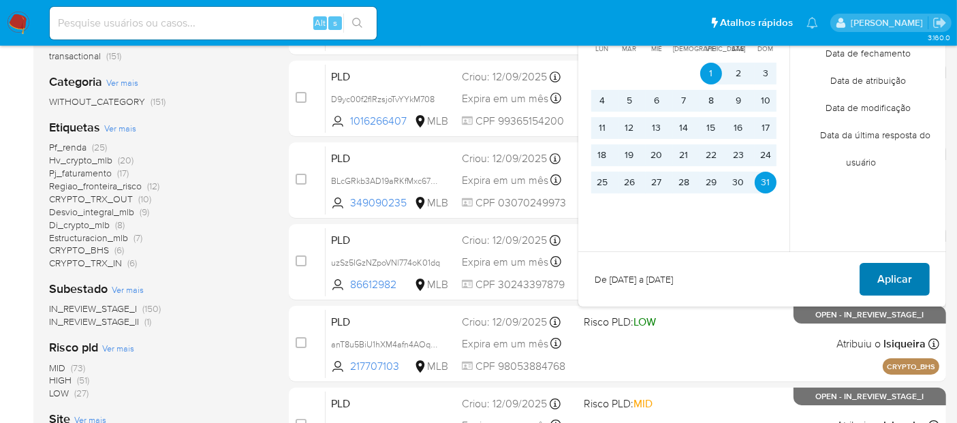
click at [870, 266] on button "Aplicar" at bounding box center [895, 279] width 70 height 33
